Goal: Transaction & Acquisition: Book appointment/travel/reservation

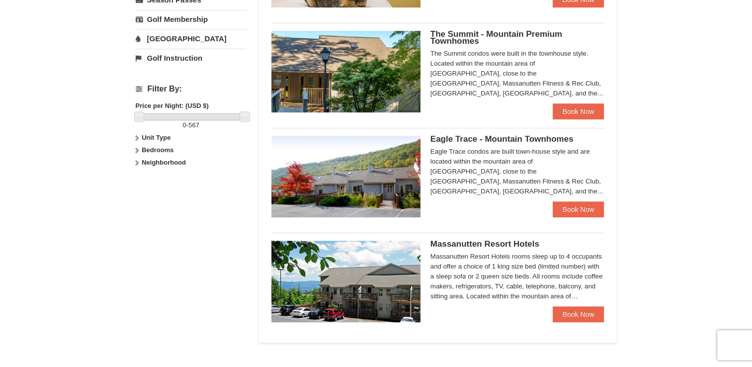
scroll to position [397, 0]
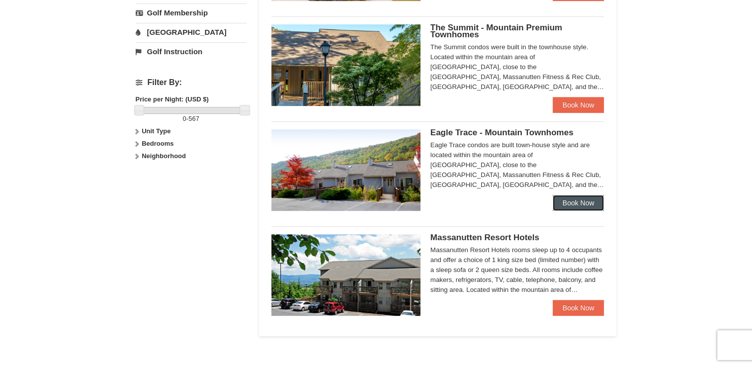
click at [581, 202] on link "Book Now" at bounding box center [578, 203] width 52 height 16
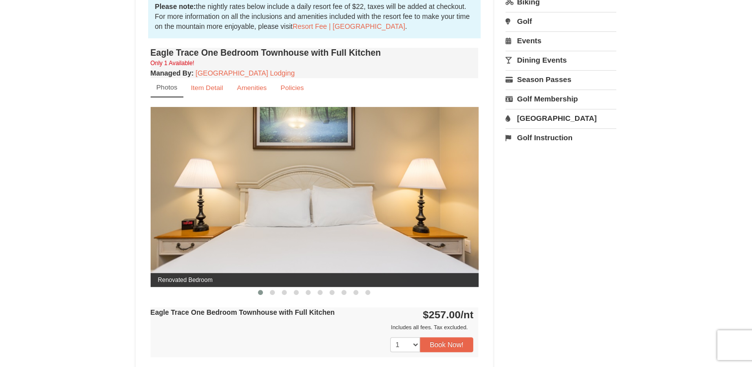
scroll to position [348, 0]
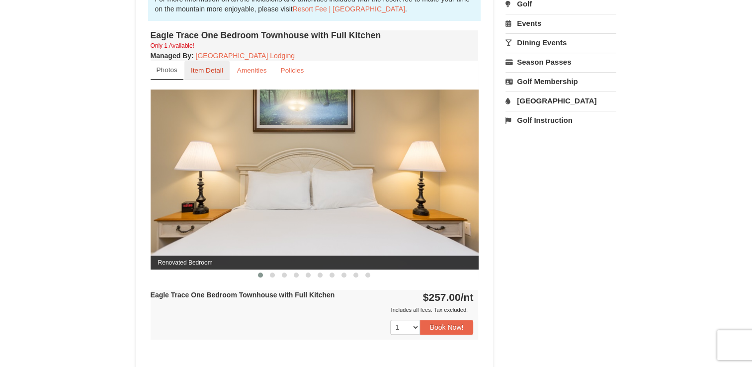
click at [209, 71] on small "Item Detail" at bounding box center [207, 70] width 32 height 7
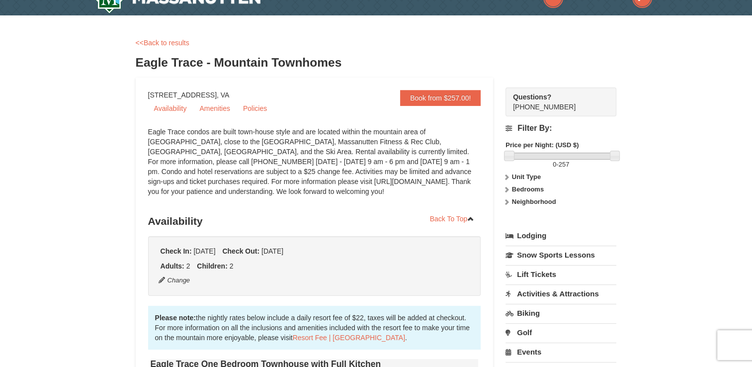
scroll to position [0, 0]
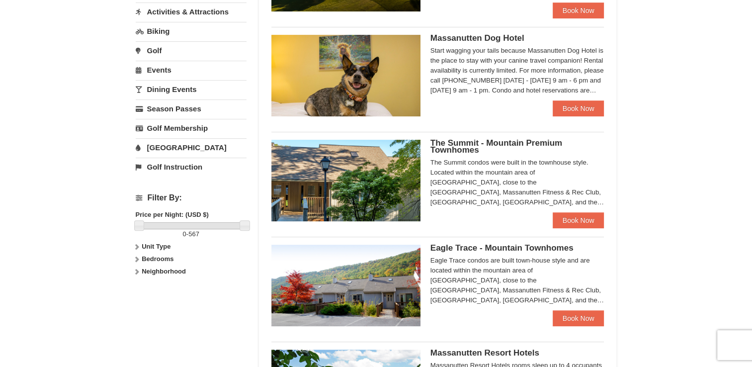
scroll to position [298, 0]
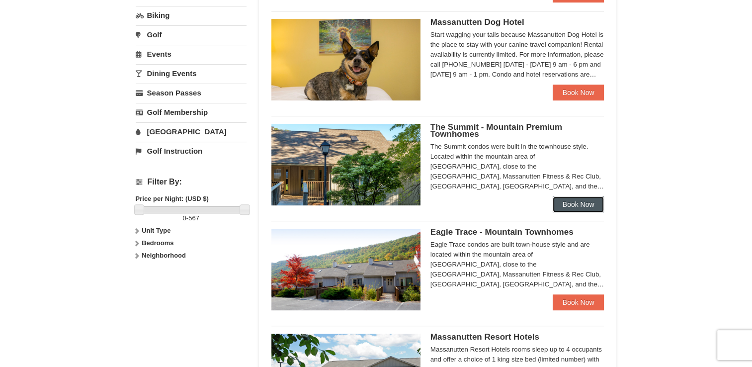
click at [584, 205] on link "Book Now" at bounding box center [578, 204] width 52 height 16
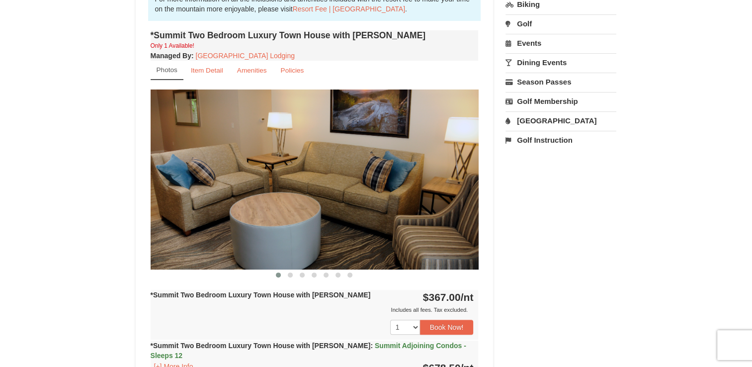
scroll to position [298, 0]
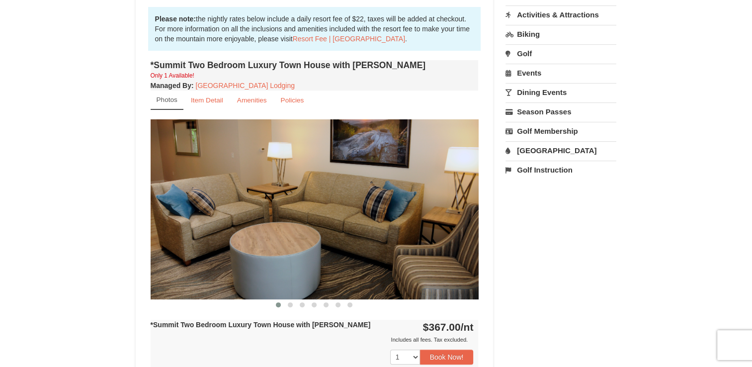
click at [352, 175] on img at bounding box center [315, 208] width 328 height 179
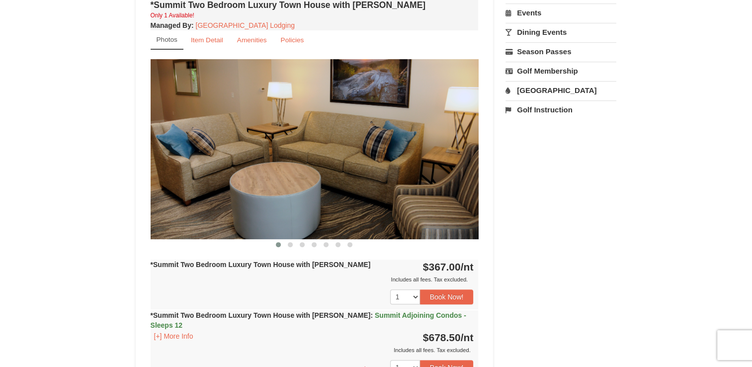
scroll to position [348, 0]
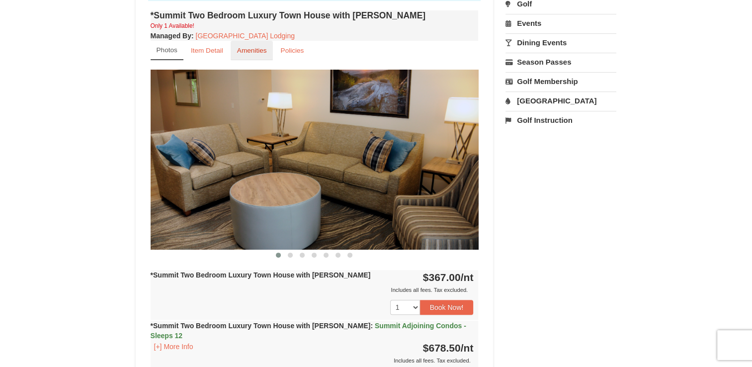
click at [244, 47] on small "Amenities" at bounding box center [252, 50] width 30 height 7
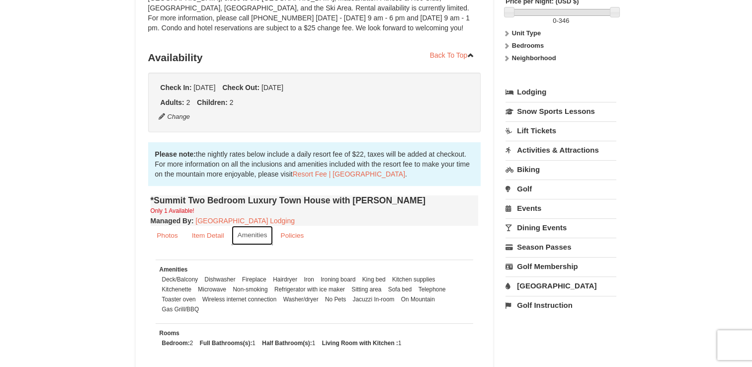
scroll to position [0, 0]
